Goal: Task Accomplishment & Management: Complete application form

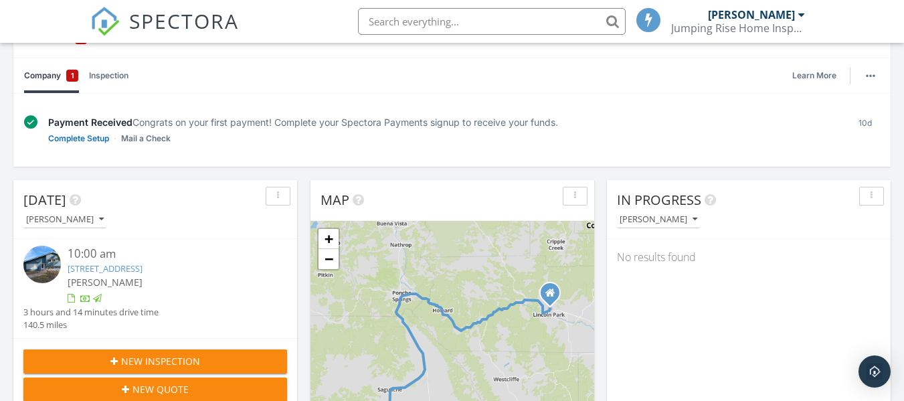
scroll to position [201, 0]
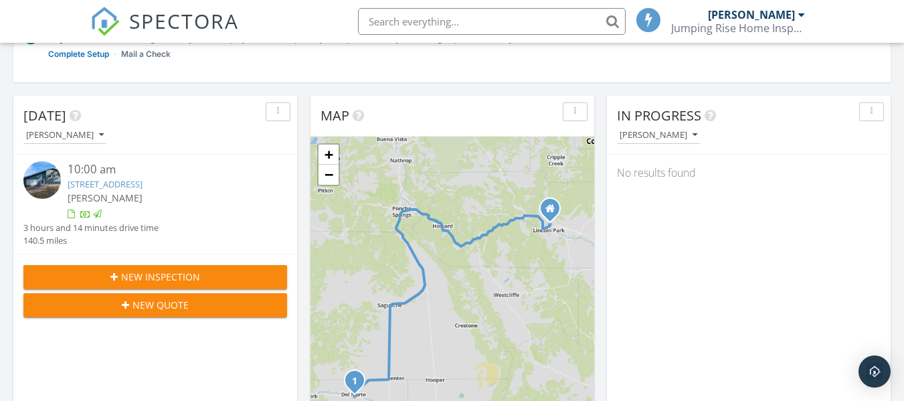
click at [204, 272] on div "New Inspection" at bounding box center [155, 277] width 242 height 14
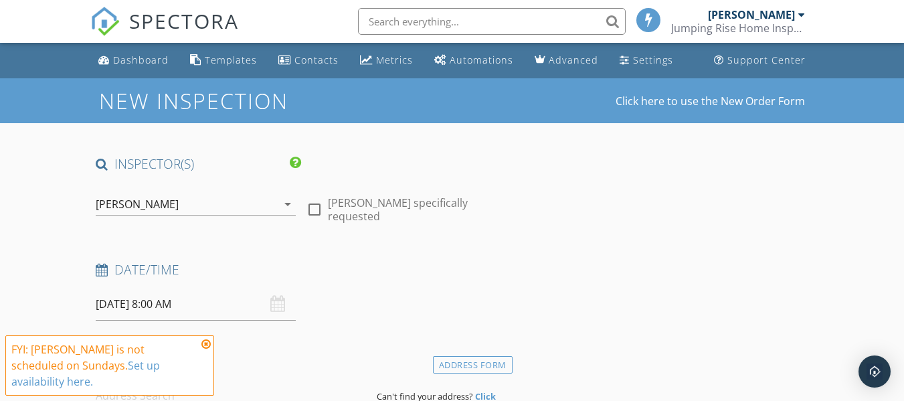
click at [185, 306] on input "09/28/2025 8:00 AM" at bounding box center [196, 304] width 200 height 33
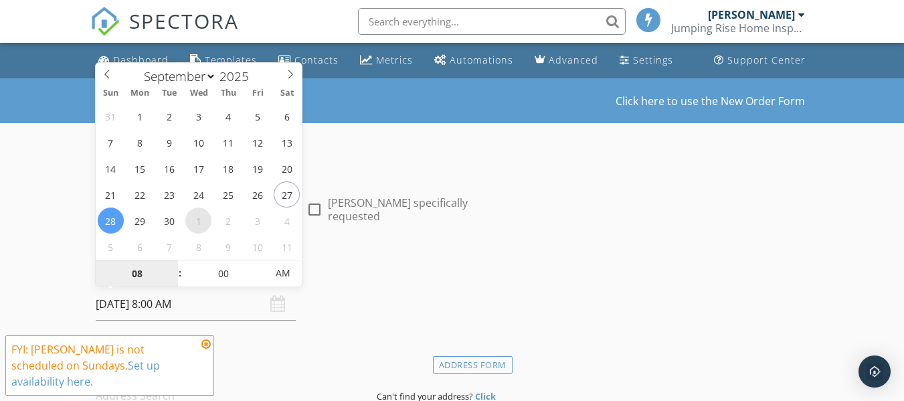
select select "9"
type input "10/01/2025 8:00 AM"
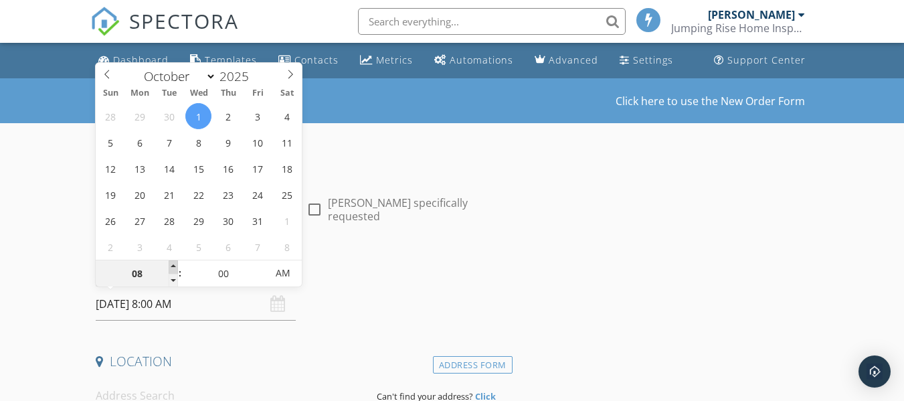
type input "09"
type input "10/01/2025 9:00 AM"
click at [174, 263] on span at bounding box center [173, 266] width 9 height 13
type input "10"
type input "10/01/2025 10:00 AM"
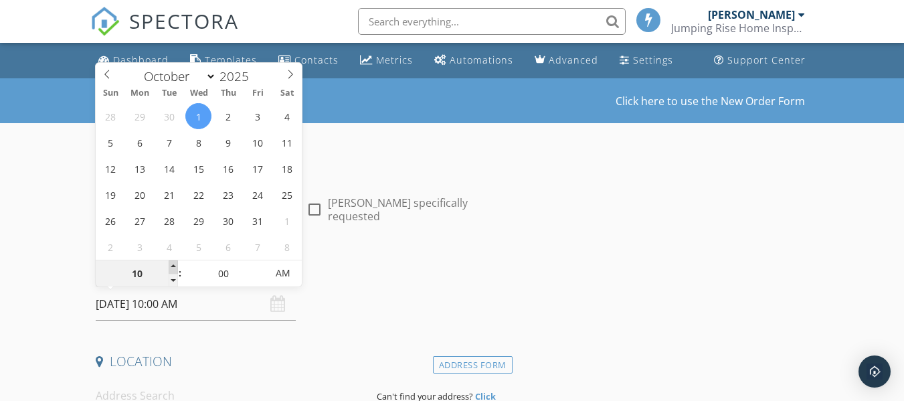
click at [174, 263] on span at bounding box center [173, 266] width 9 height 13
click at [181, 266] on span ":" at bounding box center [180, 273] width 4 height 27
click at [182, 266] on input "00" at bounding box center [223, 273] width 82 height 27
type input "11"
type input "[DATE] 11:00 AM"
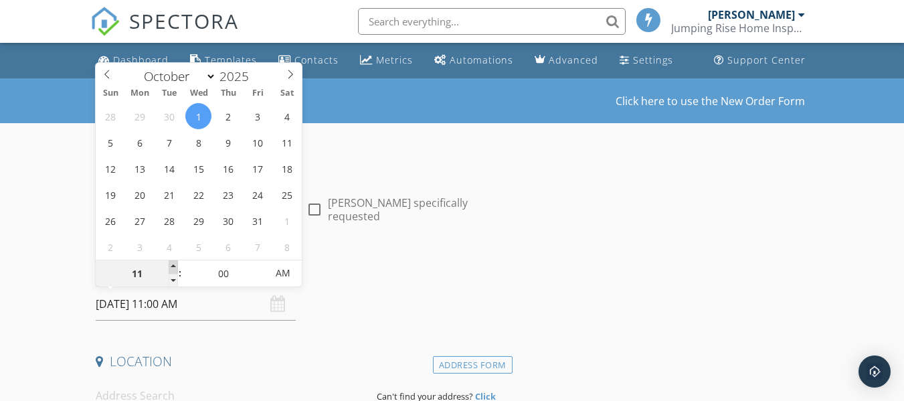
click at [172, 263] on span at bounding box center [173, 266] width 9 height 13
click at [352, 296] on div "Date/Time 10/01/2025 11:00 AM" at bounding box center [300, 291] width 421 height 60
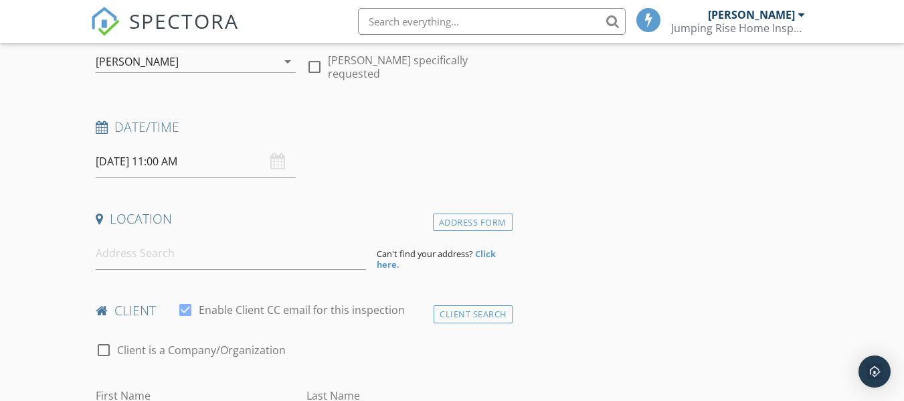
scroll to position [201, 0]
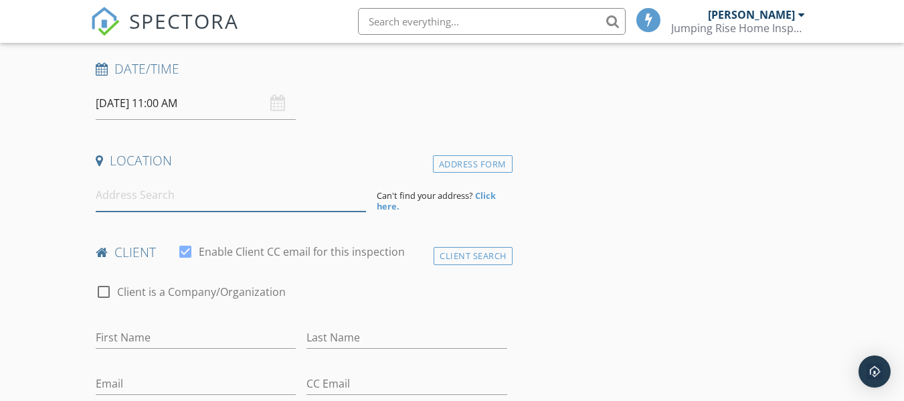
click at [163, 202] on input at bounding box center [231, 195] width 270 height 33
type input "300 East 6th Street, Leadville, CO, USA"
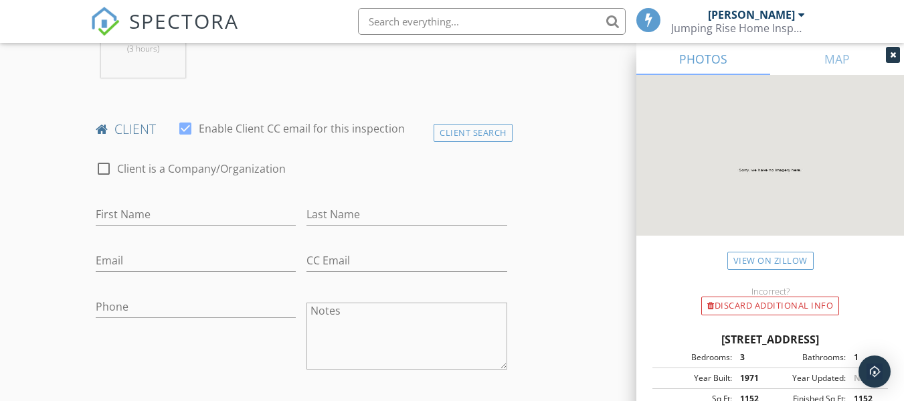
scroll to position [602, 0]
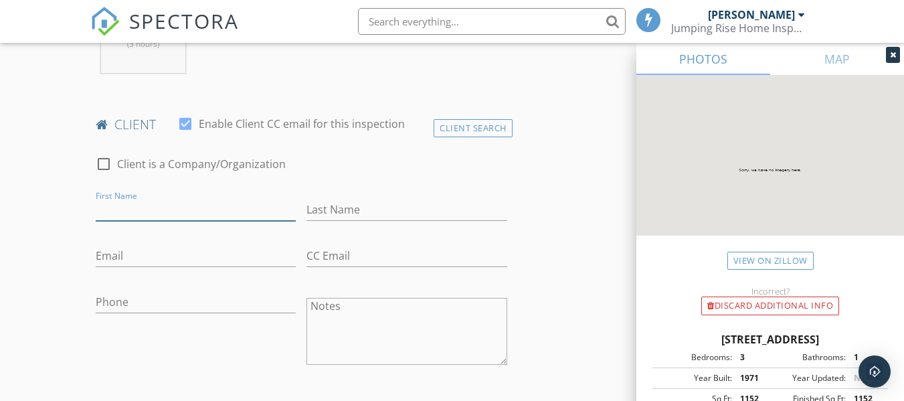
click at [227, 209] on input "First Name" at bounding box center [196, 210] width 200 height 22
type input "Cassidy"
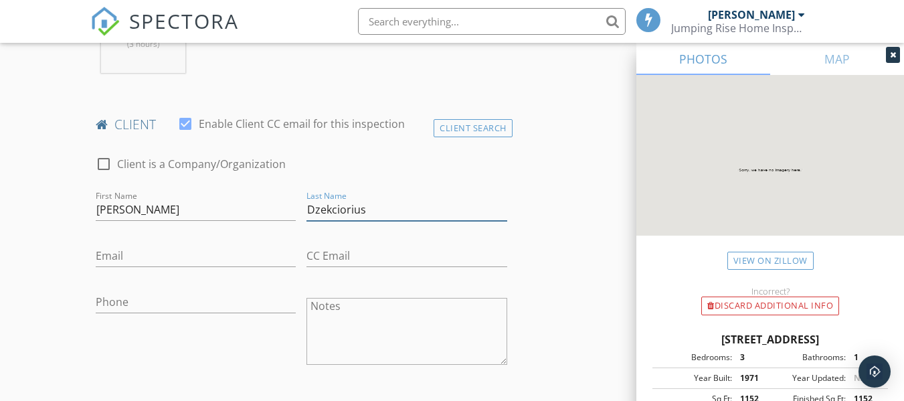
type input "Dzekciorius"
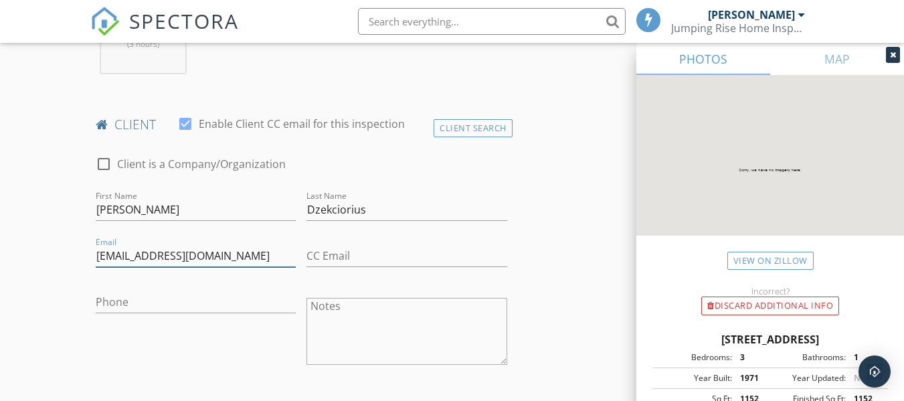
type input "cdzekc@gmail.com"
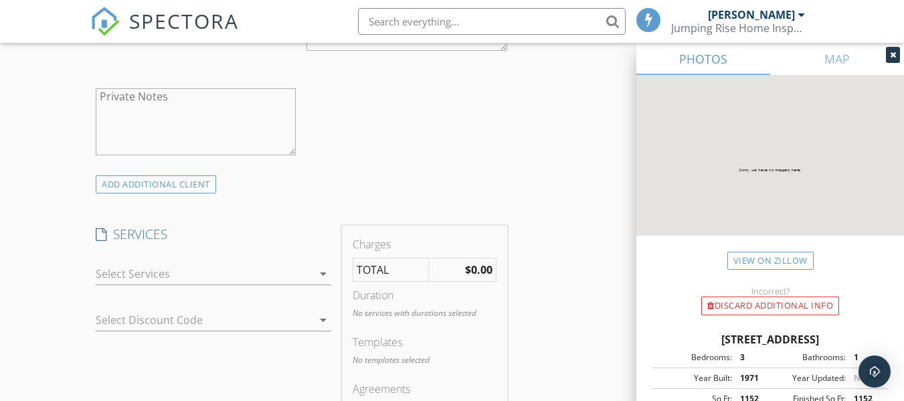
scroll to position [936, 0]
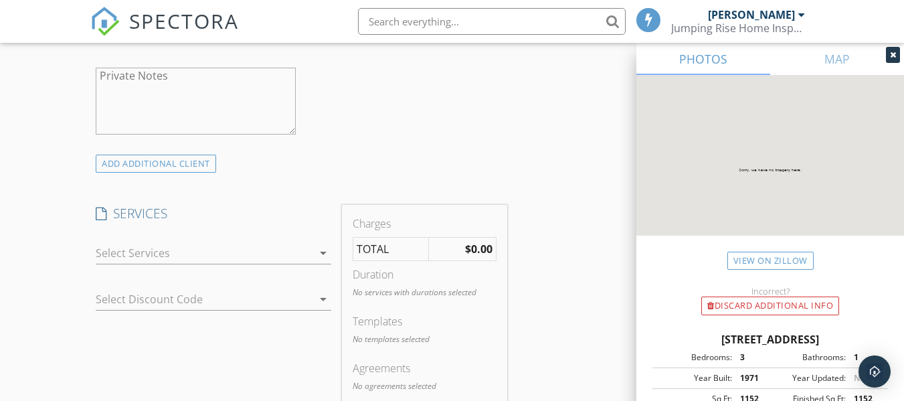
type input "470-953-2023"
click at [225, 247] on div at bounding box center [204, 252] width 217 height 21
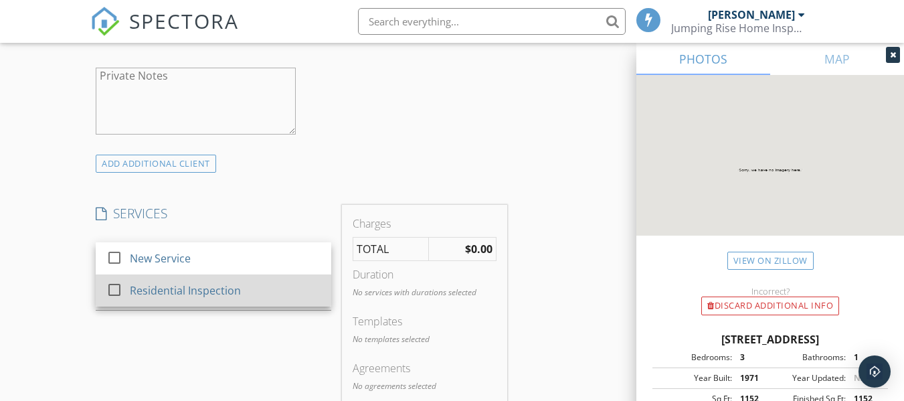
click at [115, 289] on div at bounding box center [114, 289] width 23 height 23
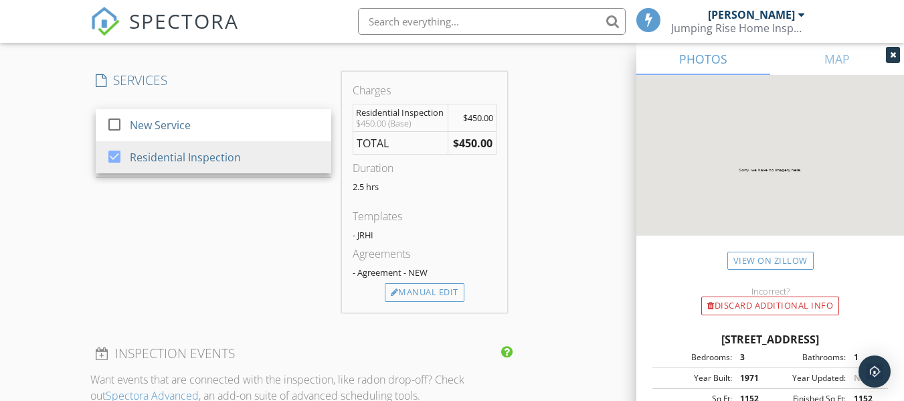
scroll to position [1070, 0]
click at [402, 292] on div "Manual Edit" at bounding box center [425, 291] width 80 height 19
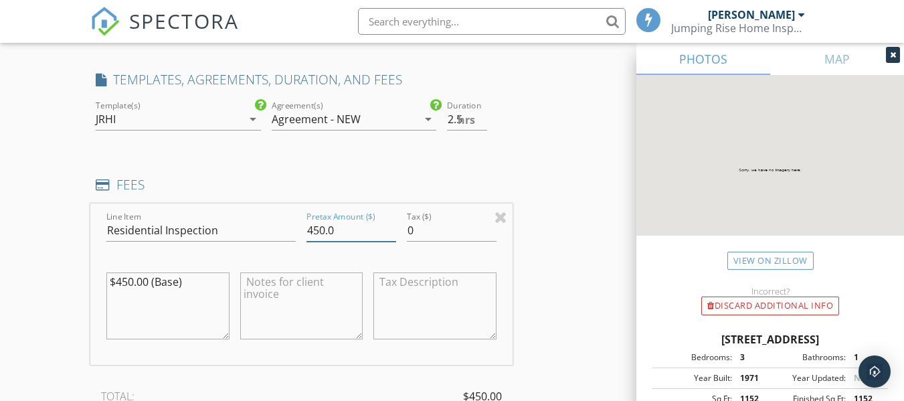
click at [314, 231] on input "450.0" at bounding box center [351, 230] width 90 height 22
type input "550.0"
click at [561, 225] on div "INSPECTOR(S) check_box Ken Tucker PRIMARY Ken Tucker arrow_drop_down check_box_…" at bounding box center [451, 254] width 723 height 2339
click at [207, 287] on textarea "$450.00 (Base)" at bounding box center [167, 305] width 122 height 67
type textarea "$"
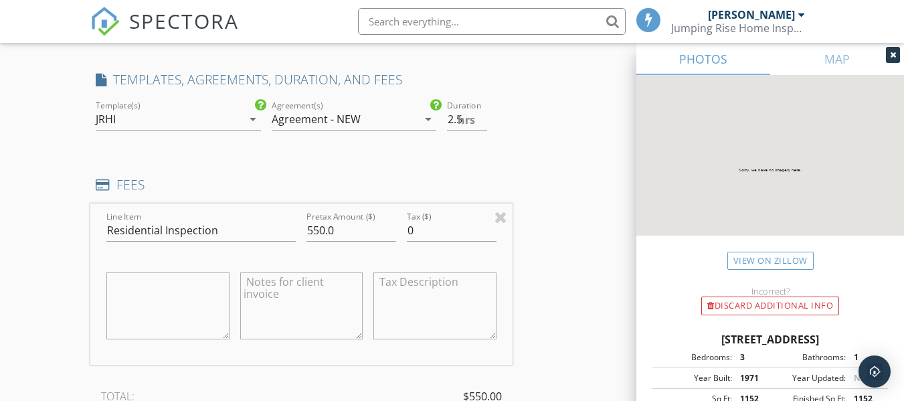
click at [554, 243] on div "INSPECTOR(S) check_box Ken Tucker PRIMARY Ken Tucker arrow_drop_down check_box_…" at bounding box center [451, 254] width 723 height 2339
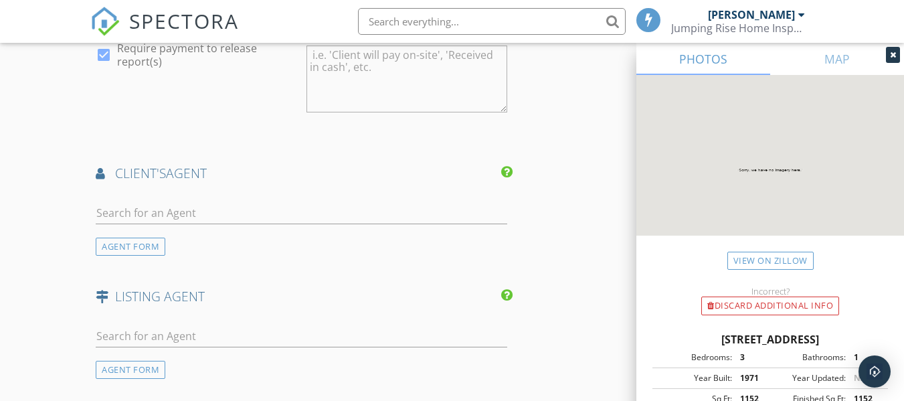
scroll to position [1672, 0]
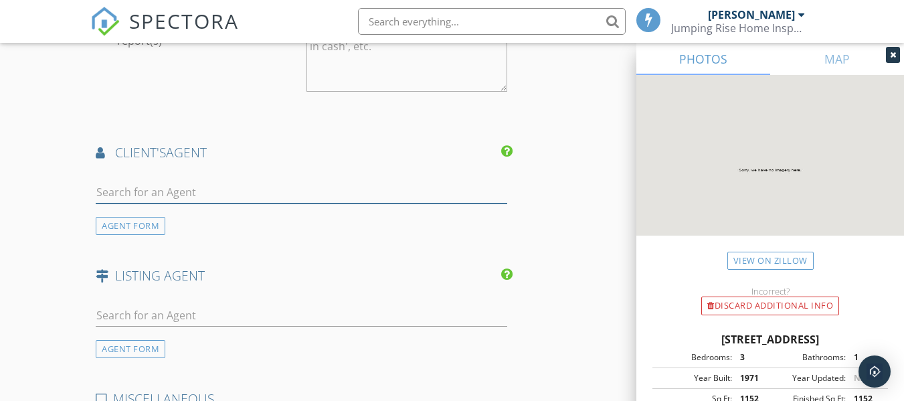
click at [213, 188] on input "text" at bounding box center [301, 192] width 411 height 22
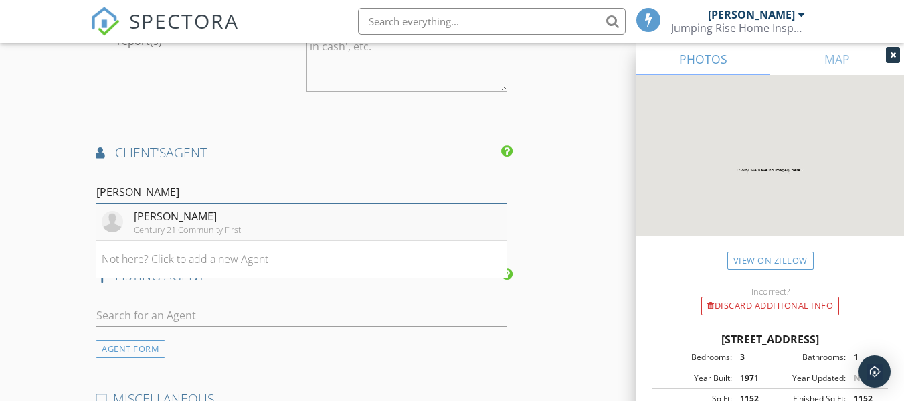
type input "Eric"
click at [193, 217] on div "Eric Passmore" at bounding box center [187, 216] width 107 height 16
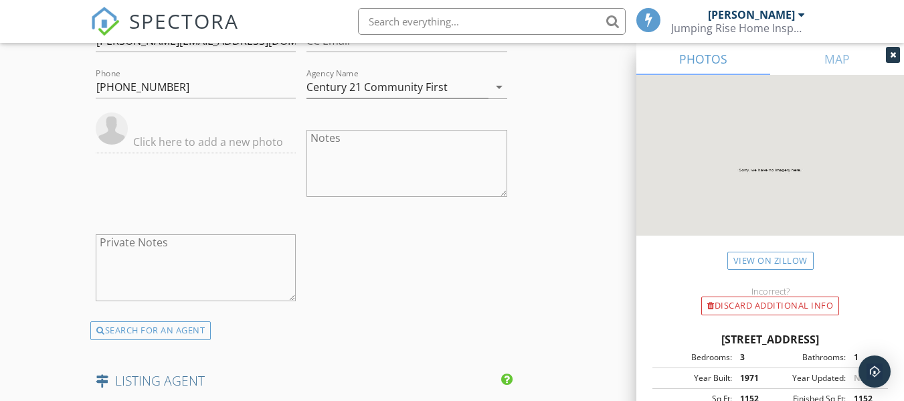
scroll to position [1873, 0]
click at [114, 134] on img at bounding box center [112, 127] width 32 height 32
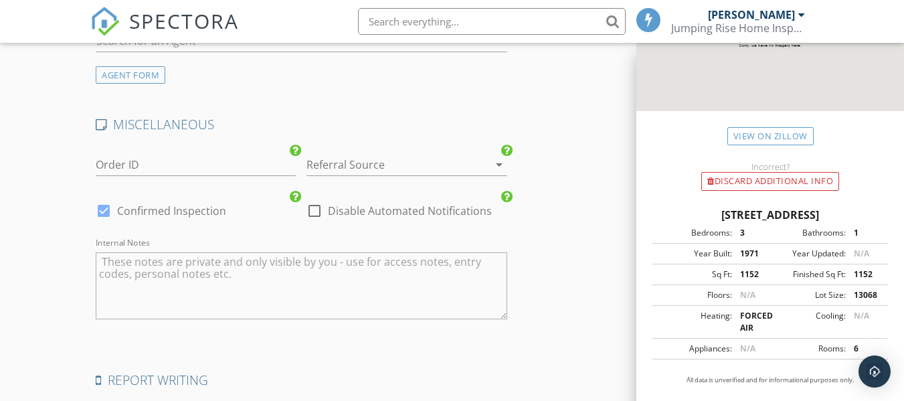
scroll to position [2274, 0]
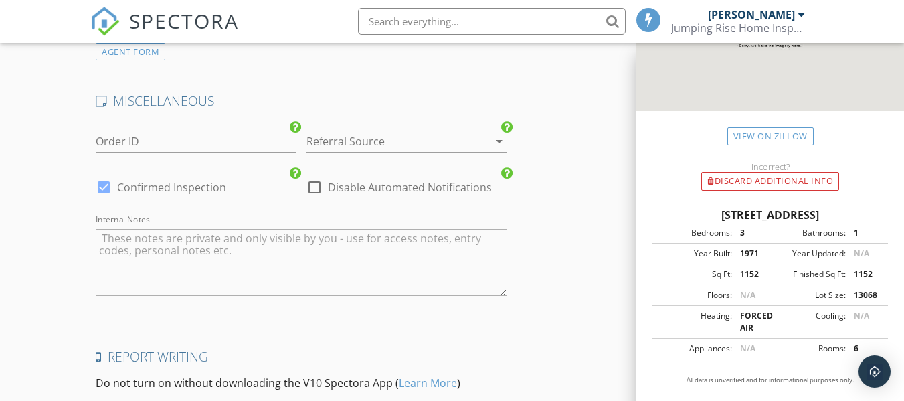
click at [106, 188] on div at bounding box center [103, 187] width 23 height 23
checkbox input "false"
checkbox input "true"
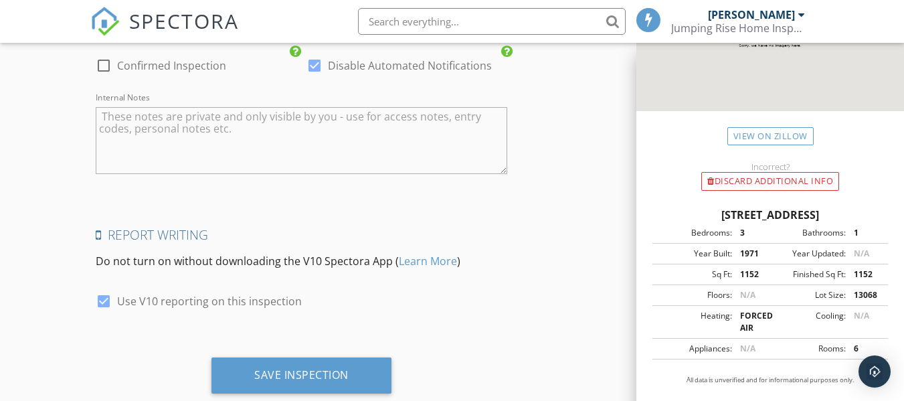
scroll to position [2431, 0]
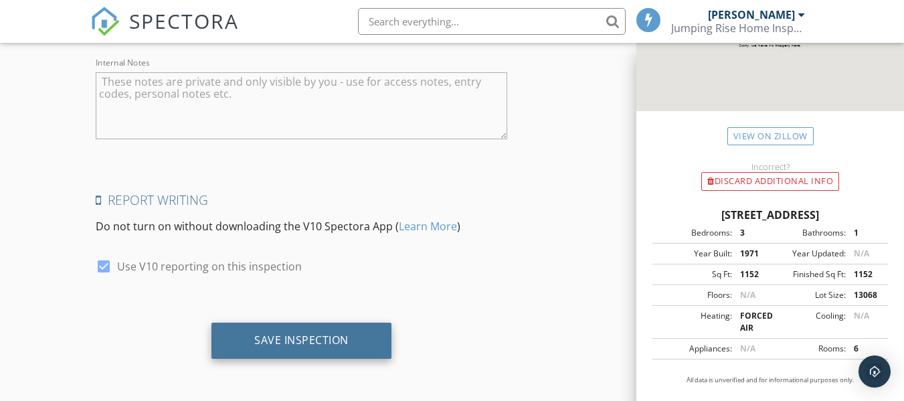
click at [337, 333] on div "Save Inspection" at bounding box center [301, 339] width 94 height 13
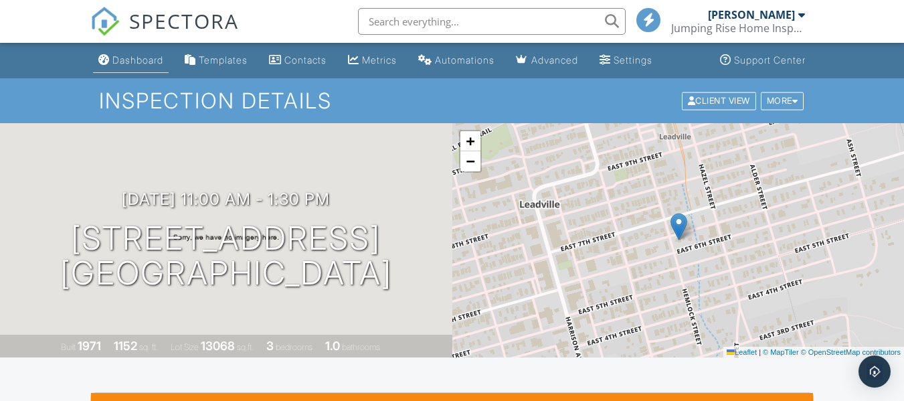
click at [138, 58] on div "Dashboard" at bounding box center [137, 59] width 51 height 11
